Goal: Task Accomplishment & Management: Manage account settings

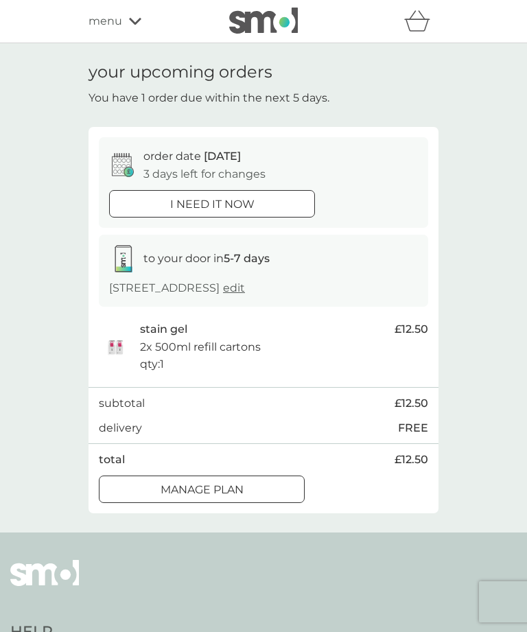
click at [213, 485] on div at bounding box center [201, 489] width 49 height 14
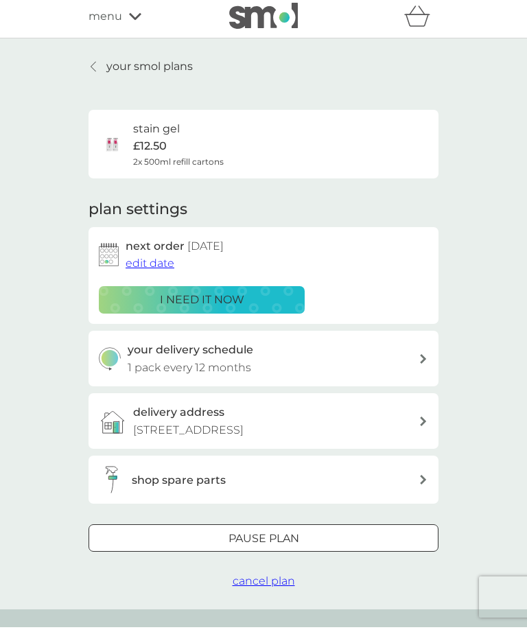
scroll to position [15, 0]
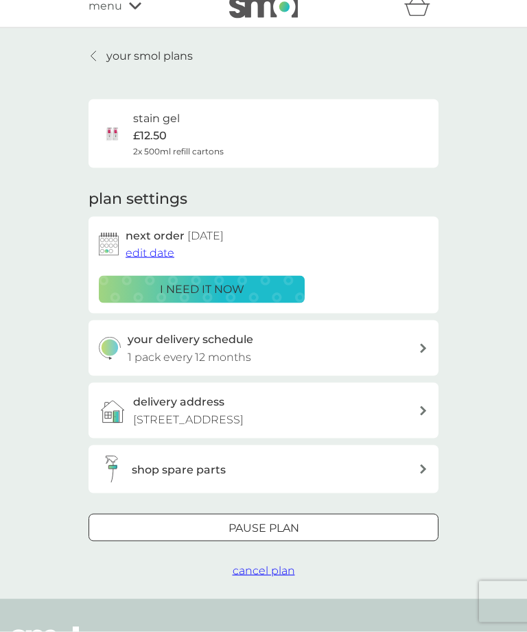
click at [264, 568] on span "cancel plan" at bounding box center [264, 570] width 62 height 13
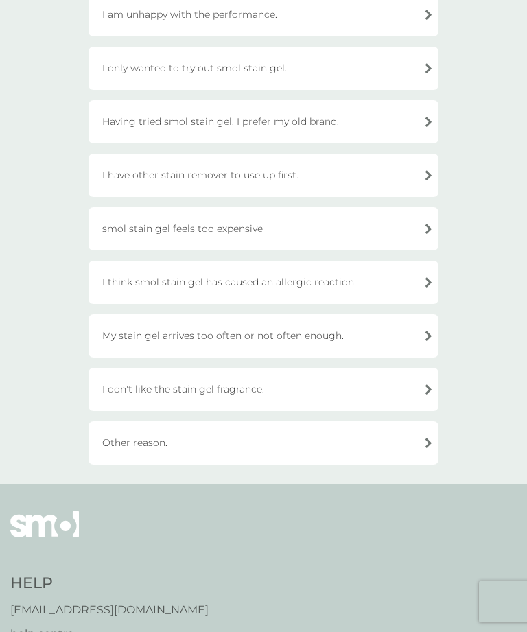
scroll to position [288, 0]
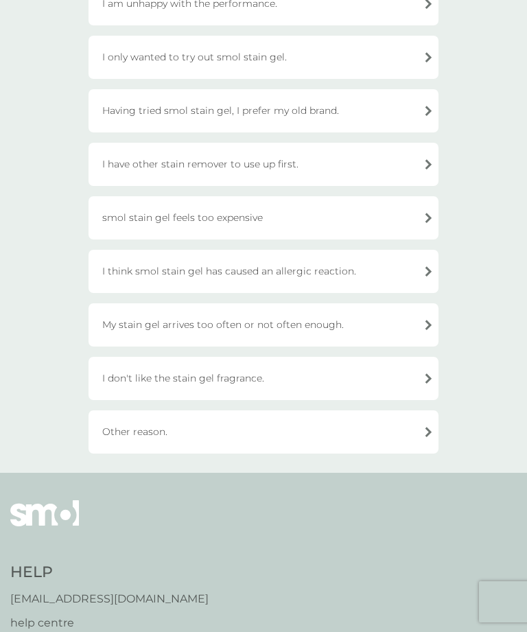
click at [431, 429] on div "Other reason." at bounding box center [264, 431] width 350 height 43
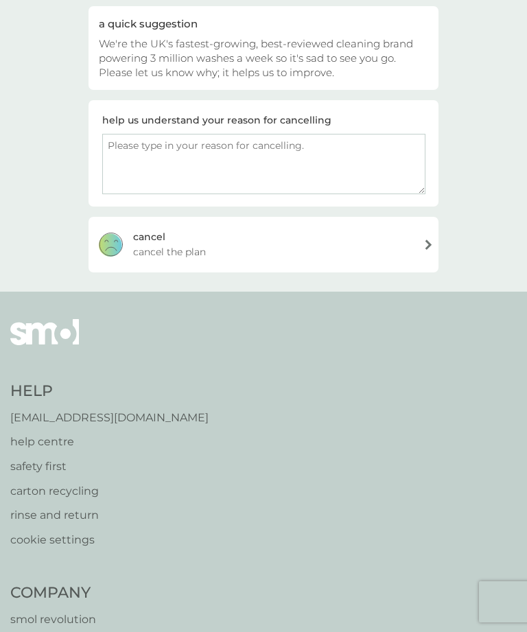
scroll to position [139, 0]
click at [122, 147] on textarea at bounding box center [263, 165] width 323 height 60
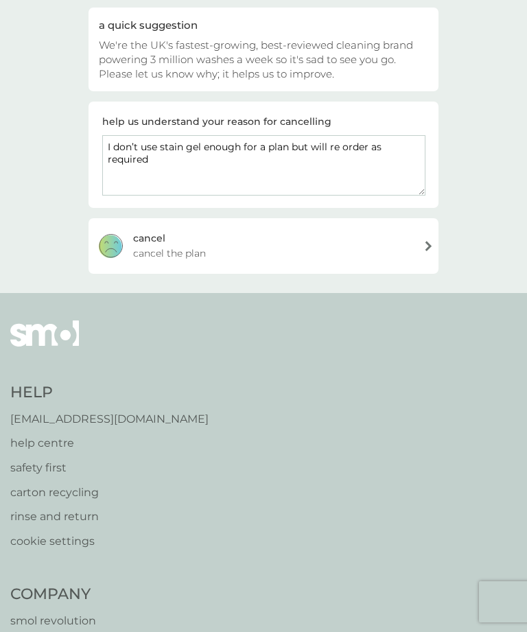
type textarea "I don’t use stain gel enough for a plan but will re order as required"
click at [427, 242] on div "[PERSON_NAME] the plan" at bounding box center [264, 245] width 350 height 55
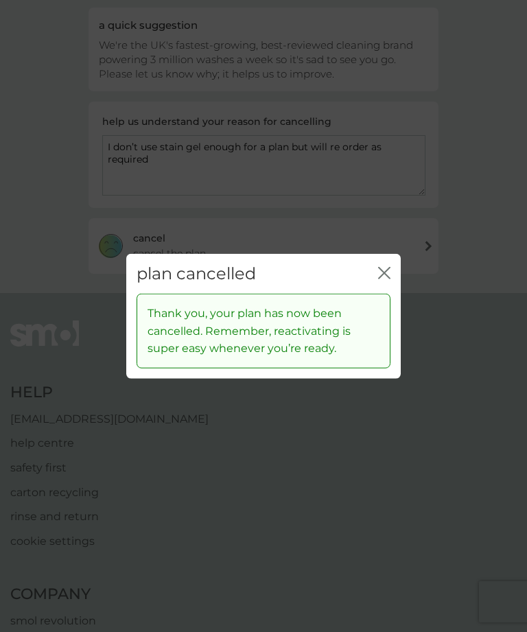
click at [388, 285] on div "plan cancelled close" at bounding box center [263, 273] width 274 height 40
click at [382, 283] on div "close" at bounding box center [384, 273] width 12 height 20
click at [386, 279] on icon "close" at bounding box center [384, 272] width 12 height 12
